Goal: Transaction & Acquisition: Purchase product/service

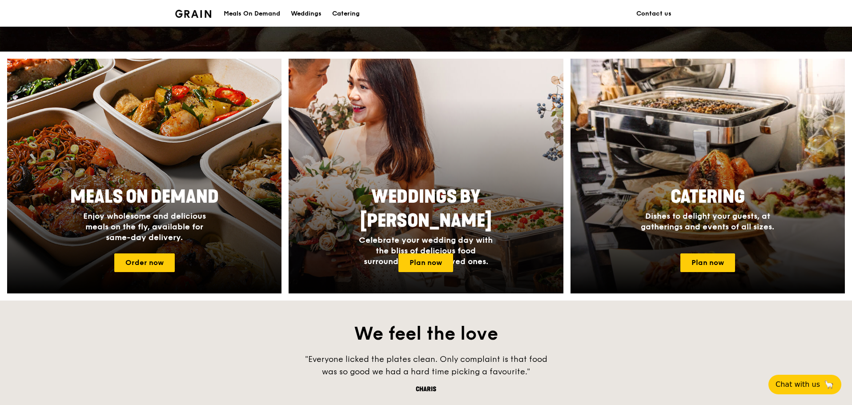
scroll to position [311, 0]
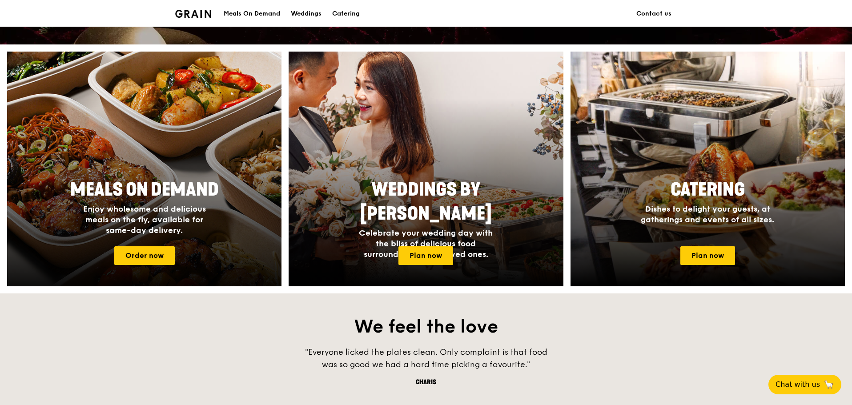
click at [183, 227] on h4 "Enjoy wholesome and delicious meals on the fly, available for same-day delivery." at bounding box center [144, 220] width 142 height 32
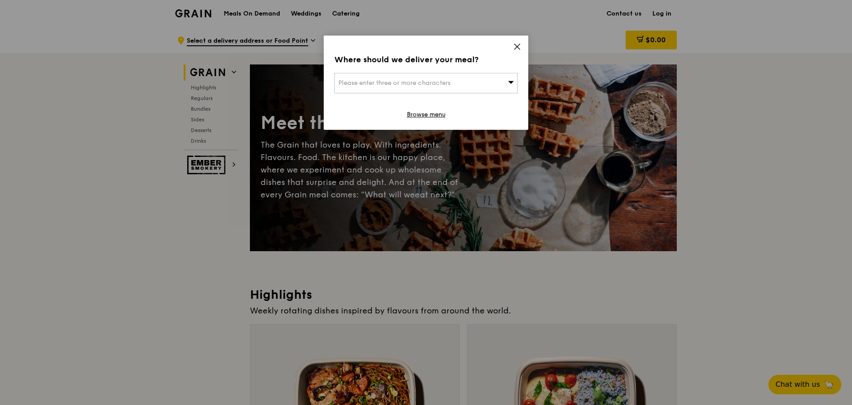
click at [510, 44] on div "Where should we deliver your meal? Please enter three or more characters Browse…" at bounding box center [426, 83] width 205 height 94
click at [512, 42] on div "Where should we deliver your meal? Please enter three or more characters Browse…" at bounding box center [426, 83] width 205 height 94
click at [518, 44] on icon at bounding box center [517, 47] width 8 height 8
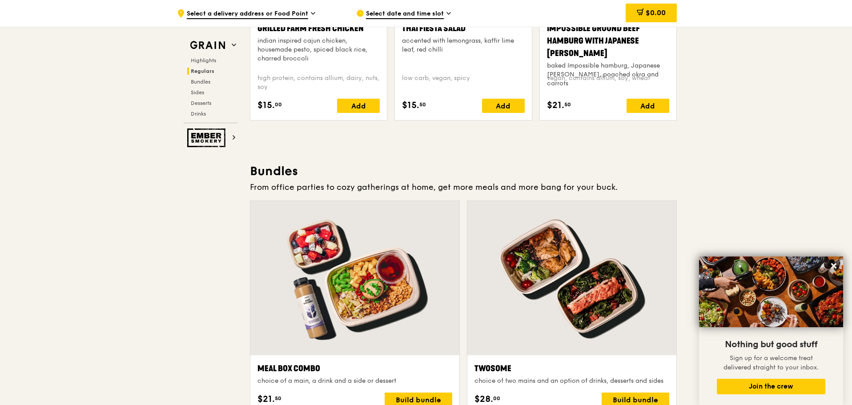
scroll to position [1192, 0]
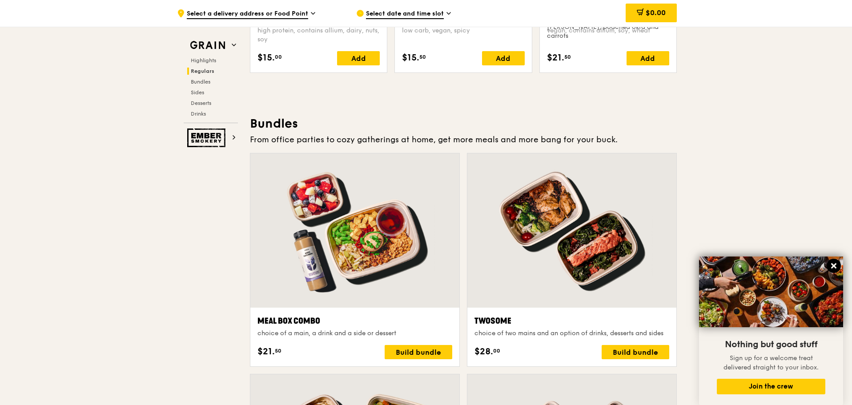
click at [834, 265] on icon at bounding box center [833, 265] width 5 height 5
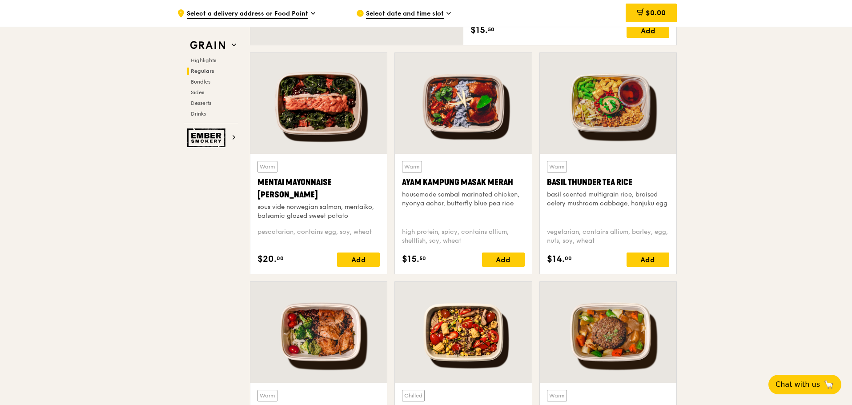
scroll to position [747, 0]
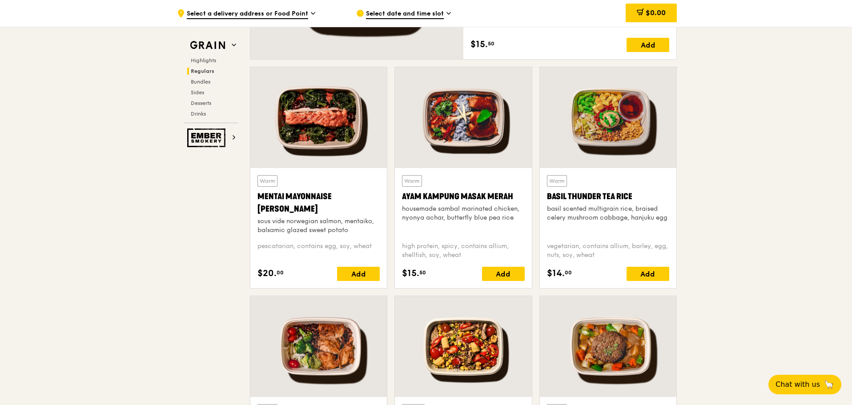
click at [334, 128] on div at bounding box center [318, 117] width 136 height 101
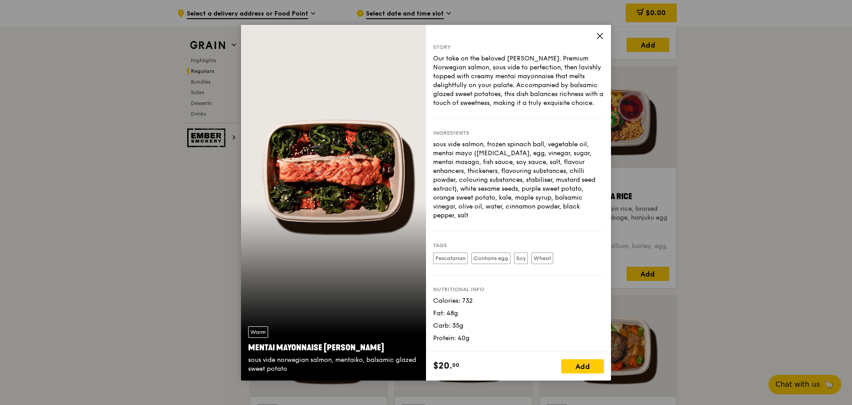
click at [599, 37] on icon at bounding box center [599, 35] width 5 height 5
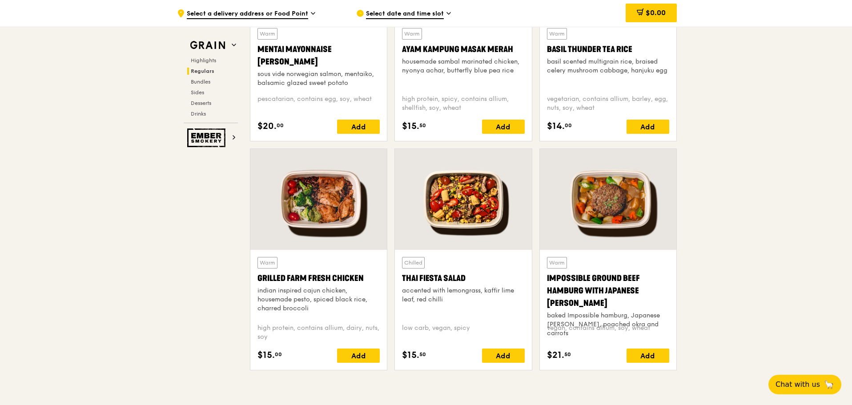
scroll to position [925, 0]
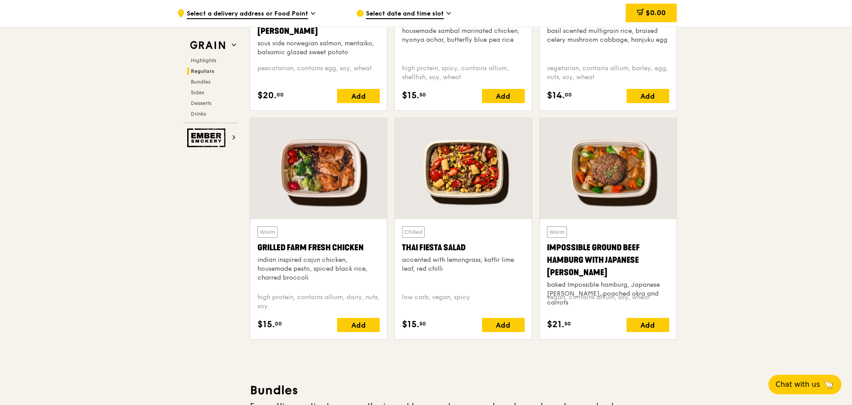
click at [633, 179] on div at bounding box center [608, 168] width 136 height 101
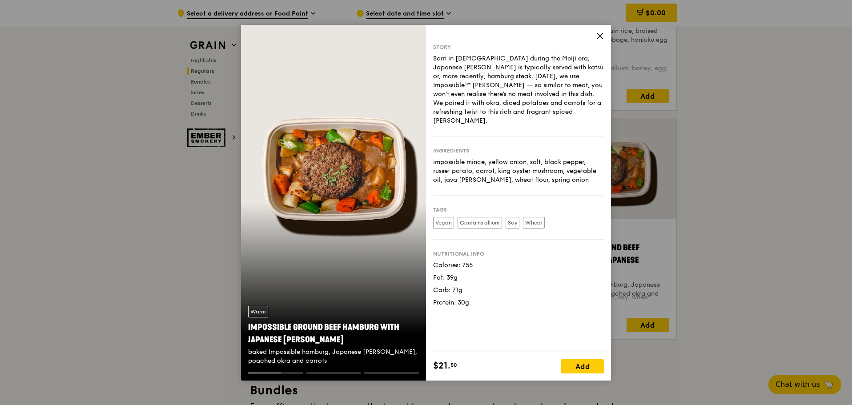
click at [595, 38] on div "Story Born in [DEMOGRAPHIC_DATA] during the Meiji era, Japanese [PERSON_NAME] i…" at bounding box center [518, 188] width 185 height 327
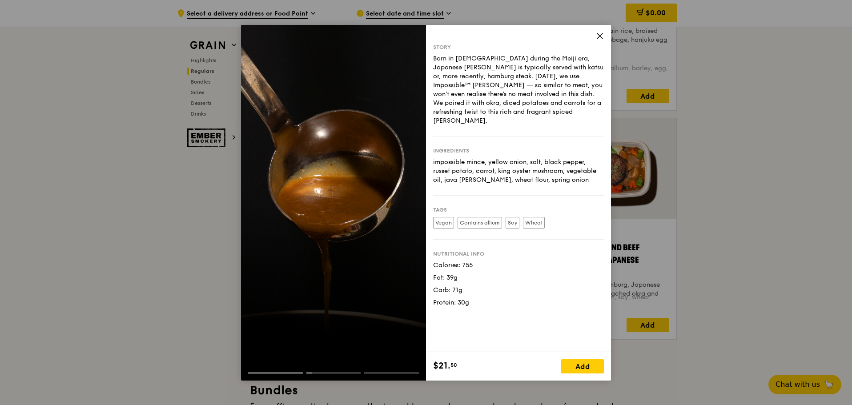
click at [597, 36] on icon at bounding box center [600, 36] width 8 height 8
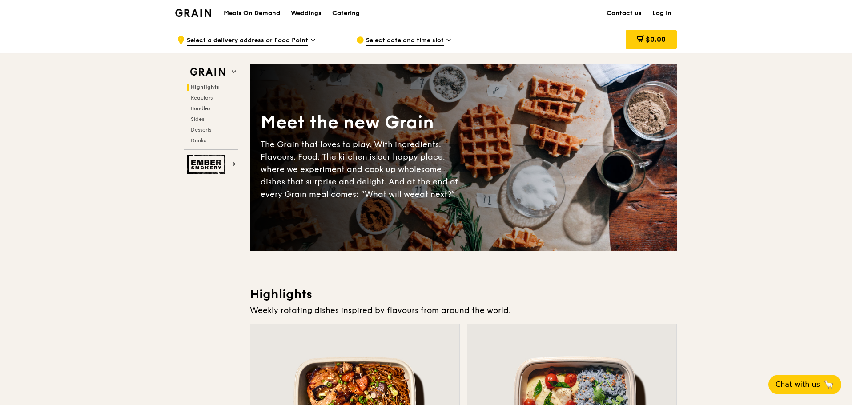
scroll to position [0, 0]
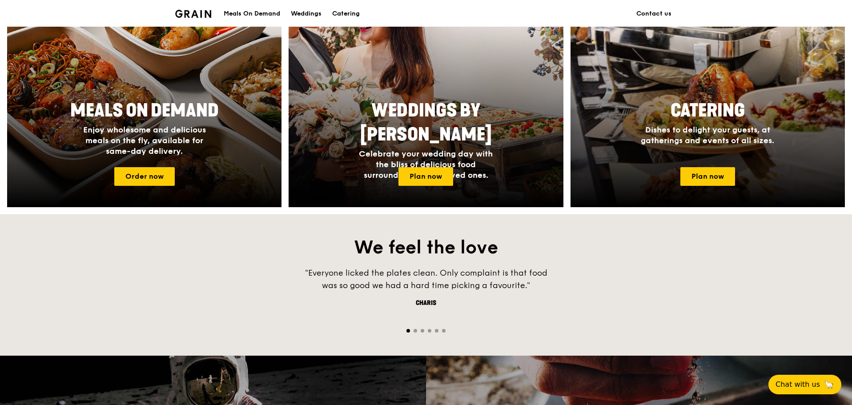
scroll to position [400, 0]
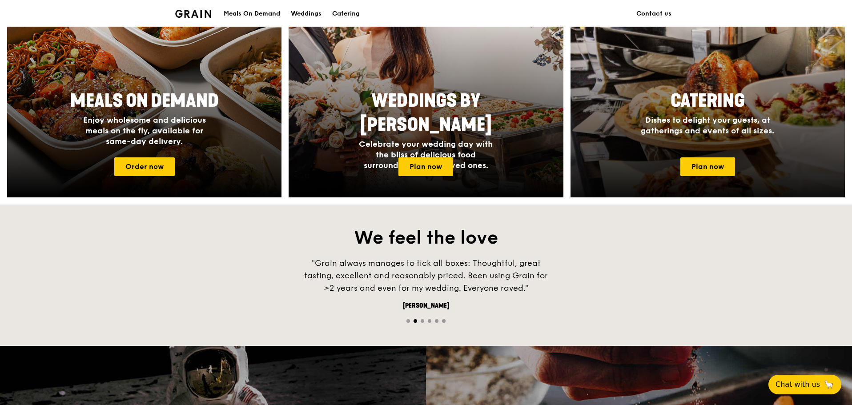
click at [718, 124] on span "Dishes to delight your guests, at gatherings and events of all sizes." at bounding box center [707, 125] width 133 height 20
